Goal: Find specific page/section: Find specific page/section

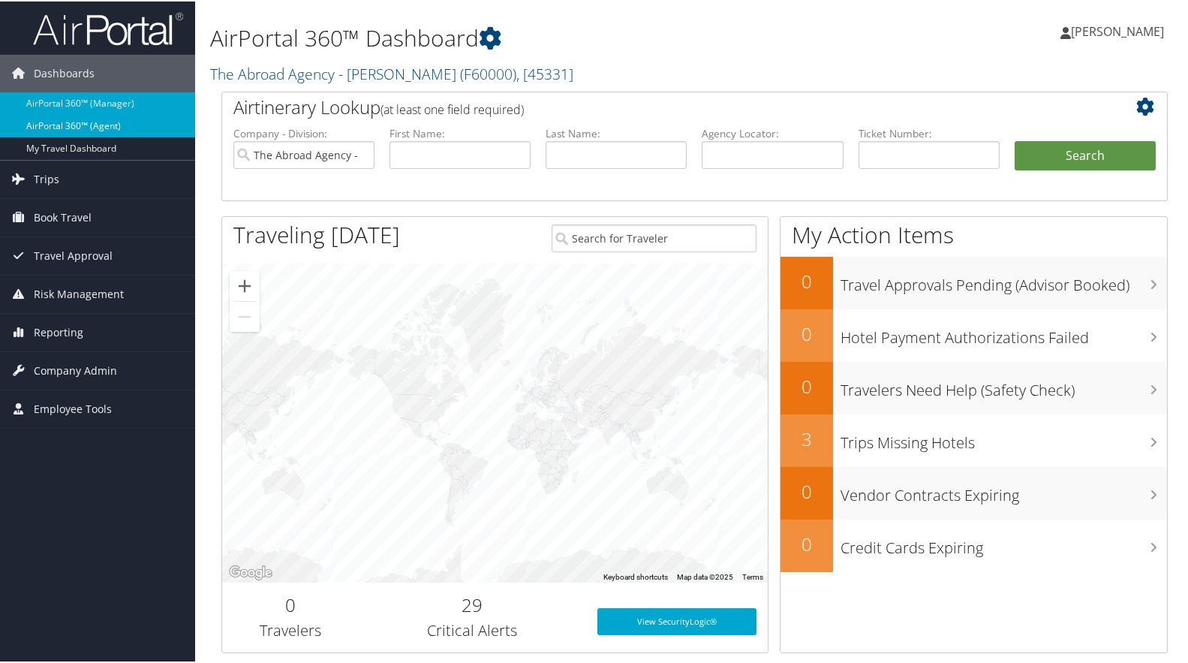
click at [60, 121] on link "AirPortal 360™ (Agent)" at bounding box center [97, 124] width 195 height 23
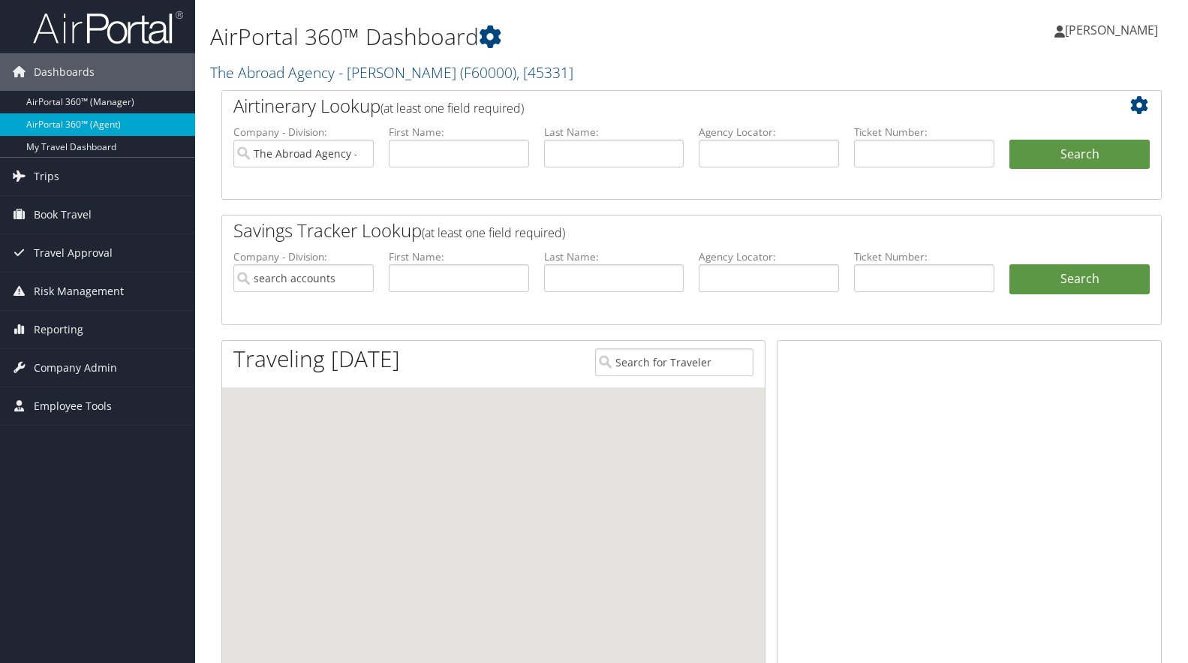
type input "The Abroad Agency - [PERSON_NAME]"
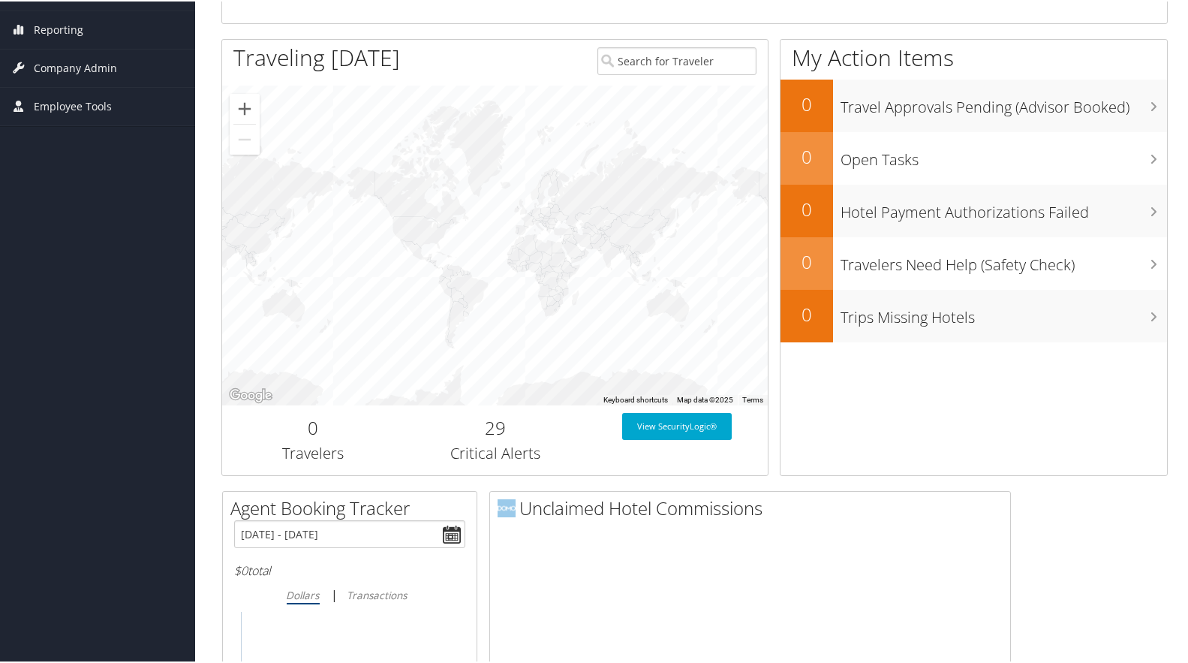
scroll to position [301, 0]
